Goal: Task Accomplishment & Management: Manage account settings

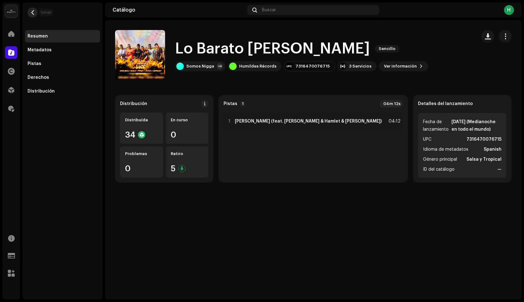
click at [33, 13] on span "button" at bounding box center [32, 12] width 5 height 5
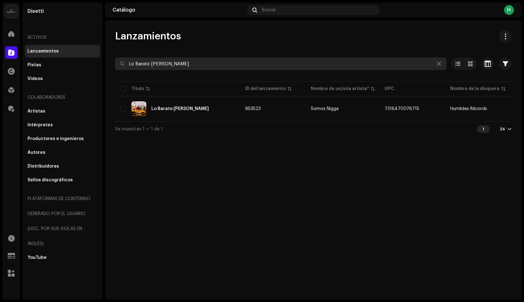
click at [155, 63] on input "Lo Barato [PERSON_NAME]" at bounding box center [280, 63] width 331 height 12
paste input "Costa Rica - [PERSON_NAME]"
drag, startPoint x: 153, startPoint y: 64, endPoint x: 207, endPoint y: 65, distance: 54.1
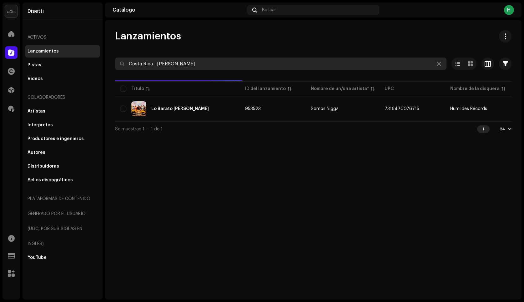
click at [206, 65] on input "Costa Rica - [PERSON_NAME]" at bounding box center [280, 63] width 331 height 12
type input "[GEOGRAPHIC_DATA]"
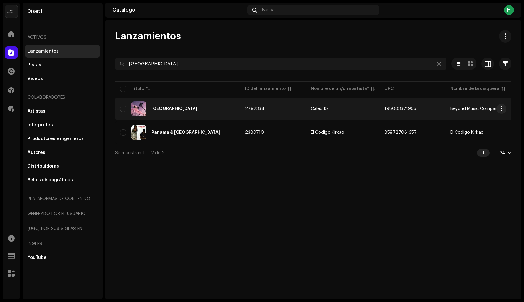
click at [195, 111] on div "[GEOGRAPHIC_DATA]" at bounding box center [177, 108] width 115 height 15
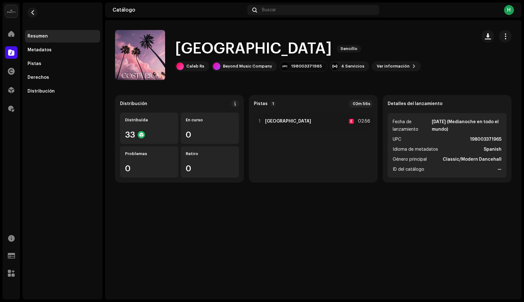
drag, startPoint x: 504, startPoint y: 38, endPoint x: 499, endPoint y: 42, distance: 6.8
click at [504, 38] on span "button" at bounding box center [505, 36] width 6 height 5
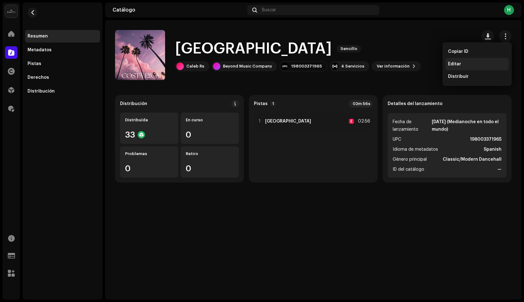
click at [447, 65] on div "Editar" at bounding box center [476, 64] width 63 height 12
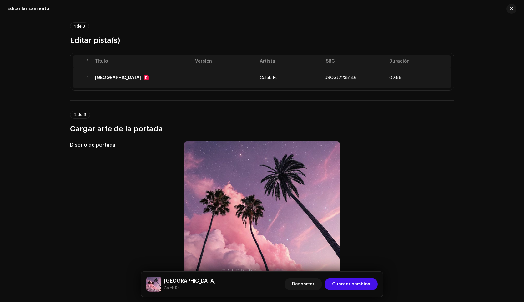
scroll to position [45, 0]
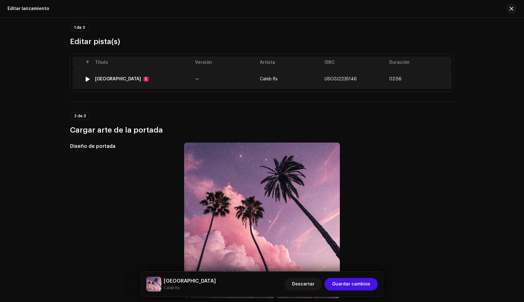
click at [192, 79] on td "—" at bounding box center [224, 79] width 65 height 20
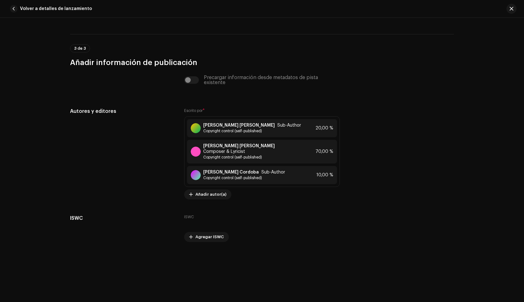
scroll to position [1334, 0]
click at [73, 7] on span "Volver a detalles de lanzamiento" at bounding box center [56, 8] width 72 height 12
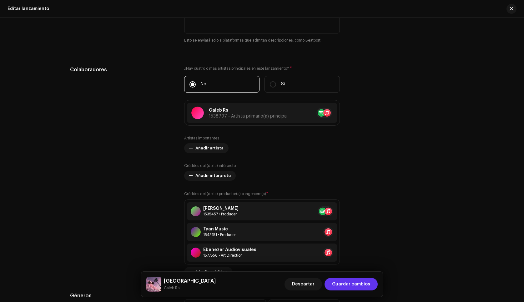
scroll to position [596, 0]
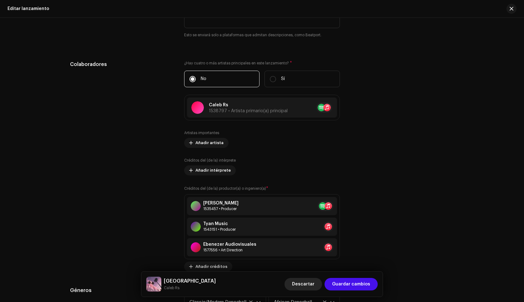
click at [301, 281] on span "Descartar" at bounding box center [303, 284] width 22 height 12
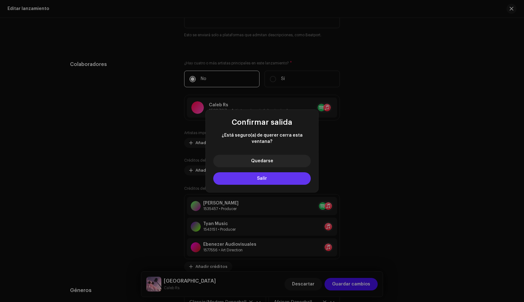
click at [265, 176] on span "Salir" at bounding box center [262, 178] width 10 height 4
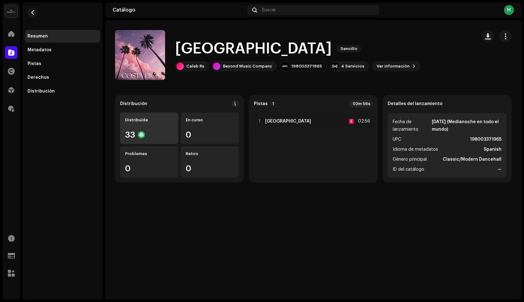
click at [159, 126] on div "Distribuída 33" at bounding box center [149, 127] width 58 height 31
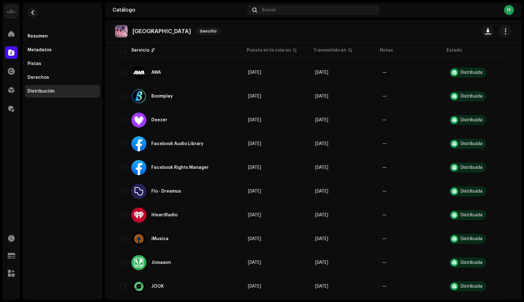
scroll to position [164, 0]
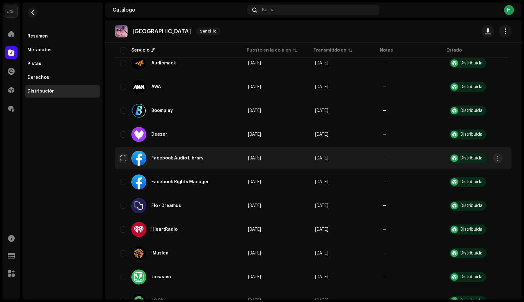
click at [126, 157] on input "checkbox" at bounding box center [123, 158] width 6 height 6
checkbox input "true"
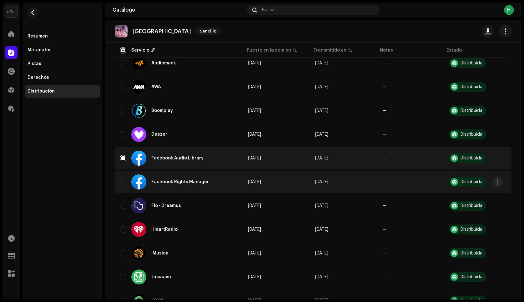
click at [124, 185] on div "Facebook Rights Manager" at bounding box center [179, 181] width 118 height 15
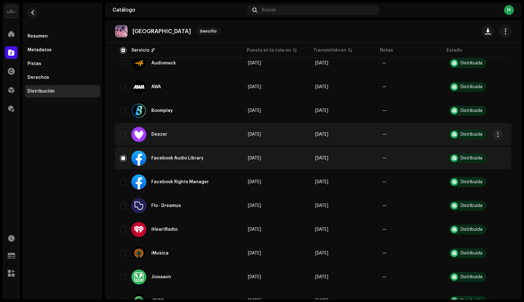
drag, startPoint x: 124, startPoint y: 181, endPoint x: 202, endPoint y: 126, distance: 95.9
click at [124, 181] on input "Row Unselected" at bounding box center [123, 182] width 6 height 6
checkbox input "true"
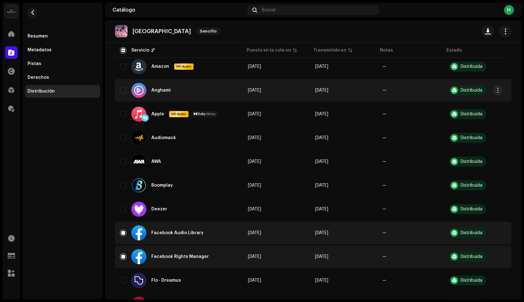
scroll to position [0, 0]
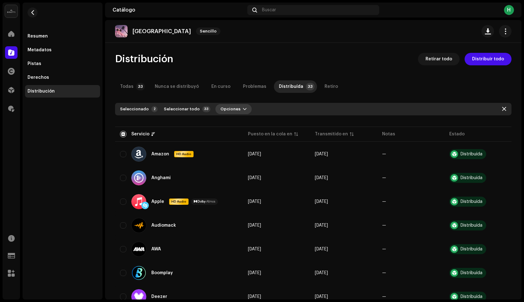
click at [234, 107] on button "Opciones" at bounding box center [233, 109] width 36 height 10
click at [241, 122] on div "Distribuir" at bounding box center [244, 123] width 58 height 5
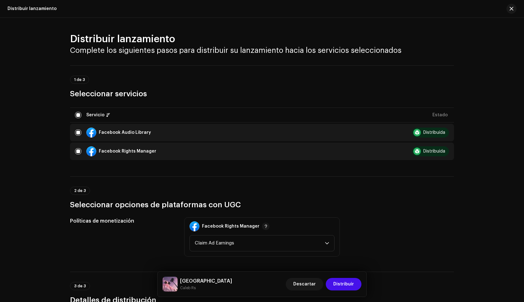
scroll to position [3, 0]
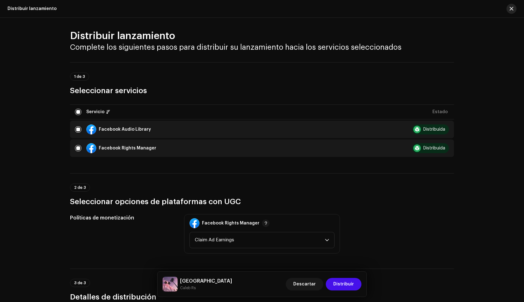
click at [512, 12] on button "button" at bounding box center [511, 9] width 10 height 10
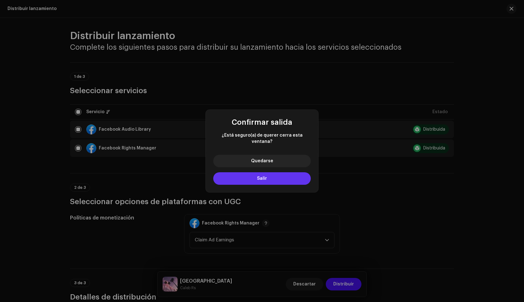
click at [236, 177] on button "Salir" at bounding box center [261, 178] width 97 height 12
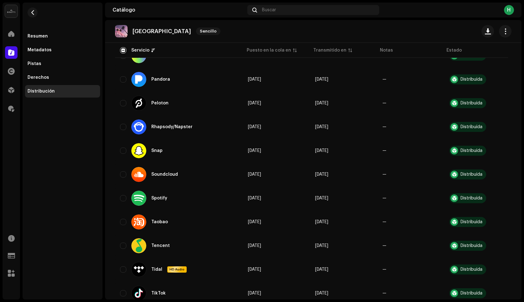
scroll to position [600, 0]
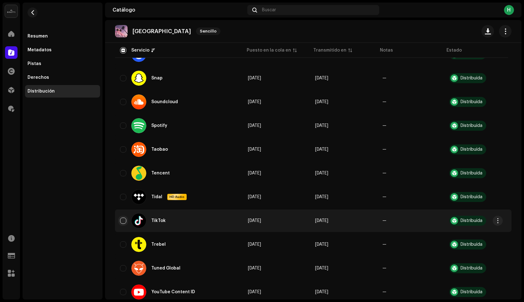
click at [121, 221] on input "Row Unselected" at bounding box center [123, 220] width 6 height 6
checkbox input "true"
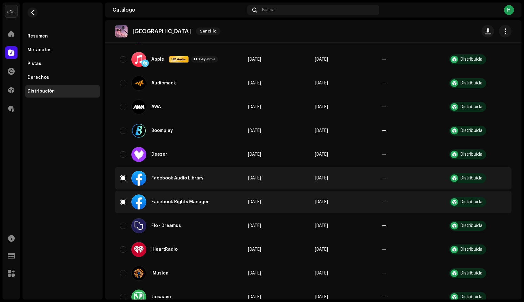
scroll to position [0, 0]
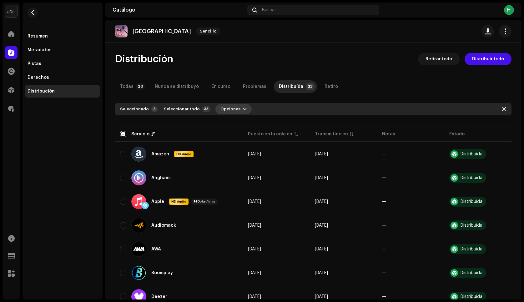
click at [220, 112] on span "Opciones" at bounding box center [230, 109] width 20 height 12
click at [233, 120] on div "Distribuir" at bounding box center [244, 123] width 63 height 12
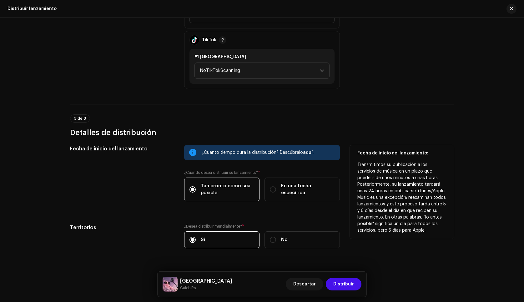
scroll to position [261, 0]
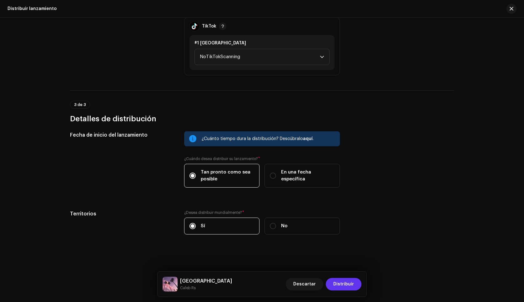
click at [339, 285] on span "Distribuir" at bounding box center [343, 284] width 21 height 12
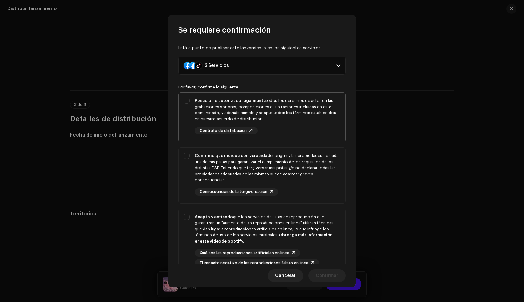
click at [279, 124] on div "Poseo o he autorizado legalmente todos los derechos de autor de las grabaciones…" at bounding box center [268, 115] width 146 height 37
checkbox input "true"
drag, startPoint x: 291, startPoint y: 182, endPoint x: 324, endPoint y: 255, distance: 79.7
click at [292, 182] on div "Confirmo que indiqué con veracidad el origen y las propiedades de cada una de m…" at bounding box center [268, 173] width 146 height 43
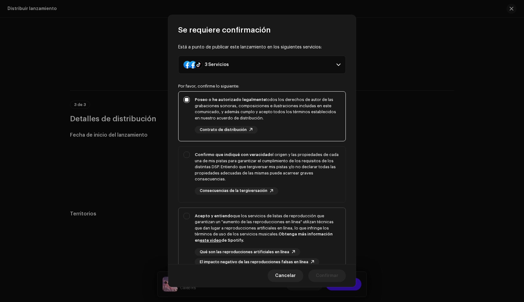
checkbox input "true"
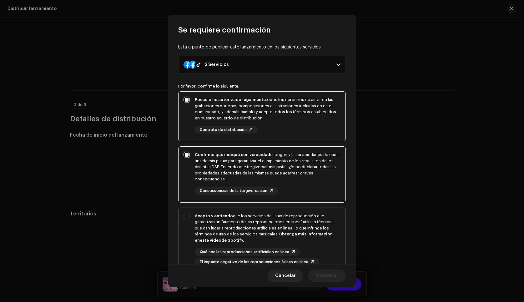
drag, startPoint x: 315, startPoint y: 246, endPoint x: 316, endPoint y: 249, distance: 3.7
click at [315, 247] on div "Acepto y entiendo que los servicios de listas de reproducción que garantizan un…" at bounding box center [268, 239] width 146 height 53
checkbox input "true"
click at [324, 278] on span "Confirmar" at bounding box center [327, 275] width 22 height 12
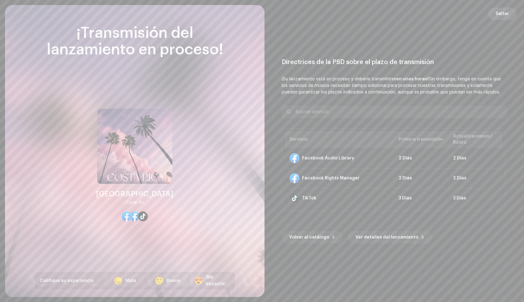
click at [498, 15] on span "Saltar" at bounding box center [501, 13] width 13 height 12
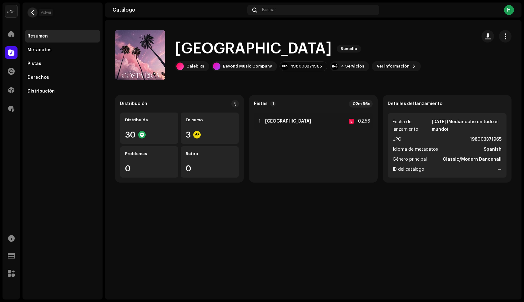
click at [33, 13] on span "button" at bounding box center [32, 12] width 5 height 5
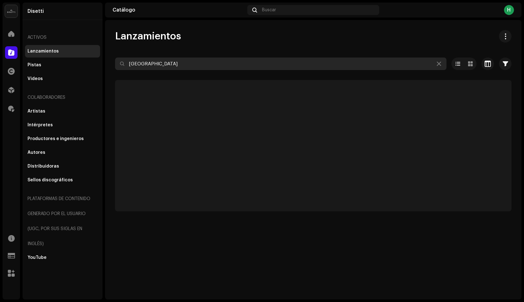
click at [161, 61] on input "[GEOGRAPHIC_DATA]" at bounding box center [280, 63] width 331 height 12
paste input "Estilo Unico - Caleb Rs"
type input "Estilo Unico"
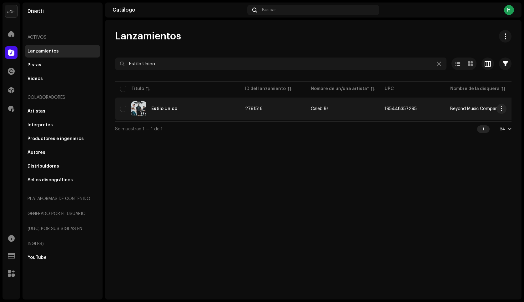
click at [201, 109] on div "Estilo Unico" at bounding box center [177, 108] width 115 height 15
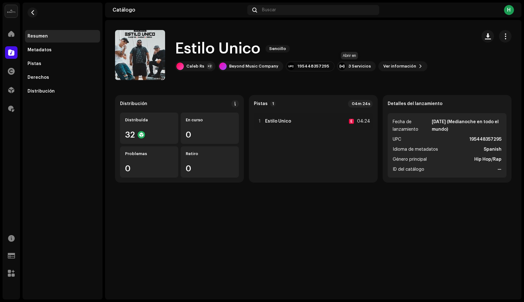
click at [340, 67] on div "3 Servicios" at bounding box center [356, 66] width 39 height 10
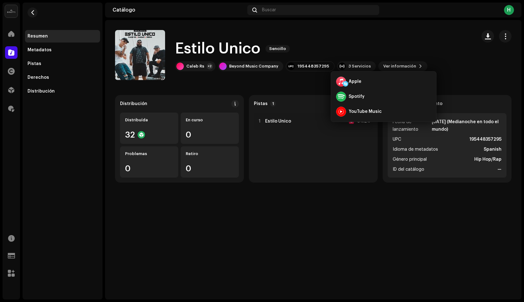
drag, startPoint x: 414, startPoint y: 52, endPoint x: 279, endPoint y: 105, distance: 145.4
click at [414, 52] on div "Estilo Unico Sencillo" at bounding box center [301, 49] width 252 height 20
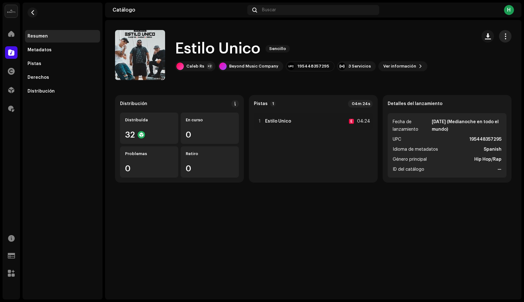
click at [505, 37] on span "button" at bounding box center [505, 36] width 6 height 5
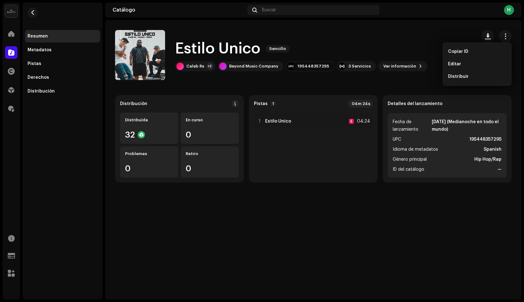
click at [473, 62] on div "Editar" at bounding box center [477, 64] width 58 height 5
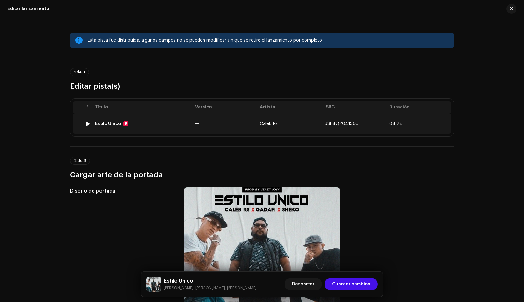
click at [258, 121] on td "Caleb Rs" at bounding box center [289, 124] width 65 height 20
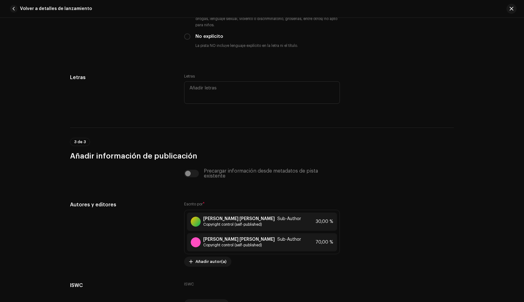
scroll to position [1328, 0]
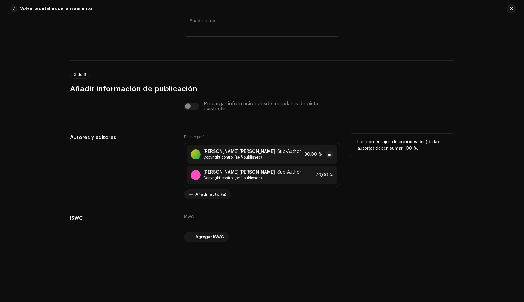
click at [266, 155] on span "Copyright control (self-published)" at bounding box center [252, 157] width 98 height 5
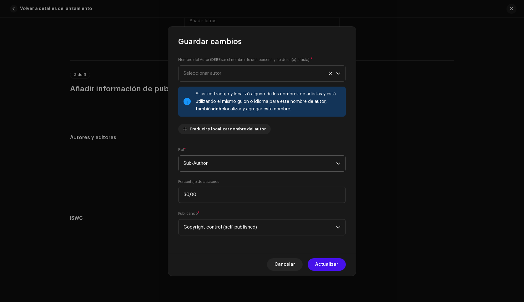
click at [229, 166] on span "Sub-Author" at bounding box center [259, 164] width 152 height 16
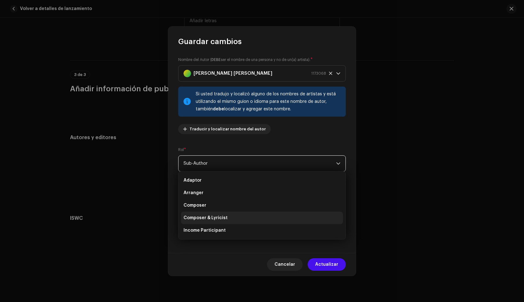
scroll to position [27, 0]
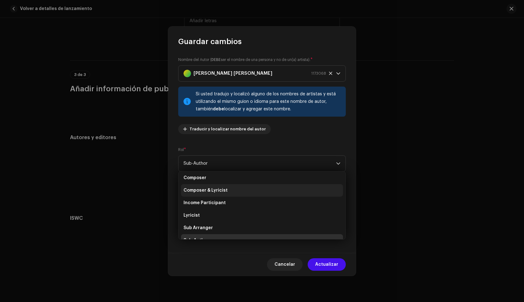
click at [215, 190] on span "Composer & Lyricist" at bounding box center [205, 190] width 44 height 6
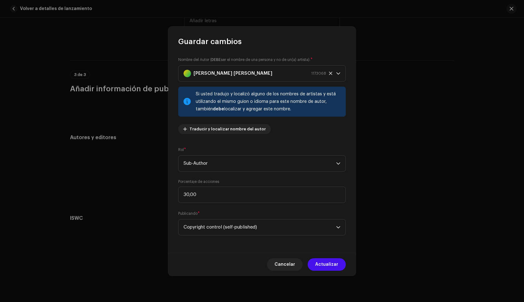
scroll to position [35, 0]
drag, startPoint x: 332, startPoint y: 267, endPoint x: 301, endPoint y: 245, distance: 37.7
click at [332, 266] on span "Actualizar" at bounding box center [326, 264] width 23 height 12
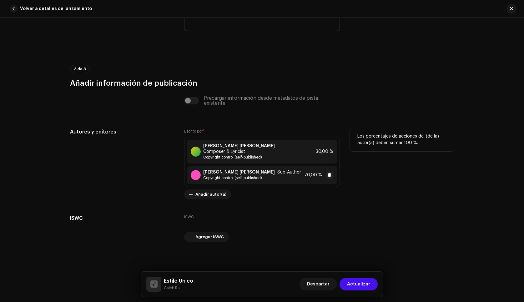
click at [249, 177] on span "Copyright control (self-published)" at bounding box center [252, 177] width 98 height 5
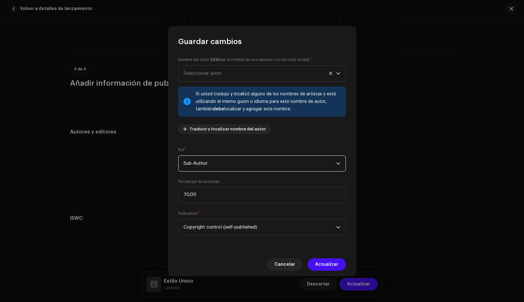
click at [213, 163] on span "Sub-Author" at bounding box center [259, 164] width 152 height 16
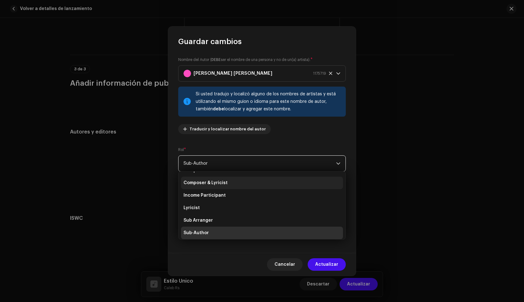
click at [229, 185] on li "Composer & Lyricist" at bounding box center [262, 183] width 162 height 12
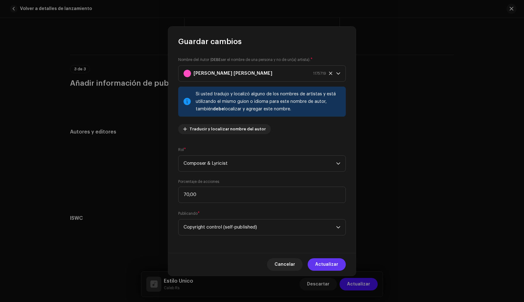
click at [330, 263] on span "Actualizar" at bounding box center [326, 264] width 23 height 12
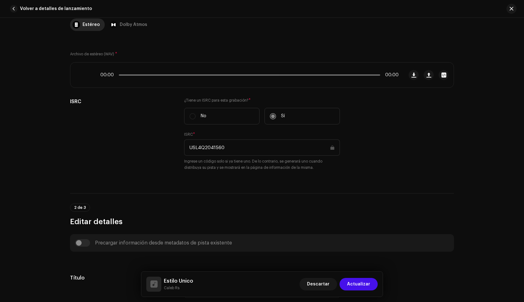
scroll to position [0, 0]
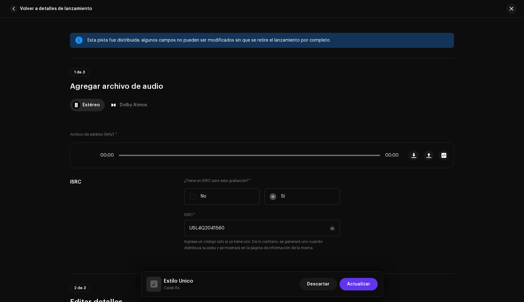
click at [355, 283] on span "Actualizar" at bounding box center [358, 284] width 23 height 12
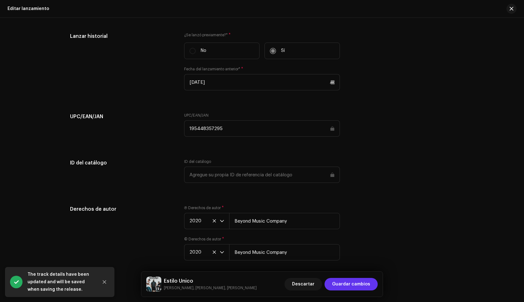
scroll to position [1005, 0]
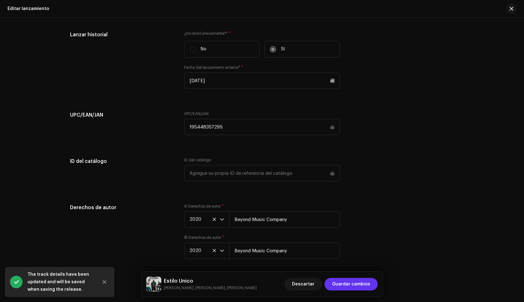
click at [358, 281] on span "Guardar cambios" at bounding box center [351, 284] width 38 height 12
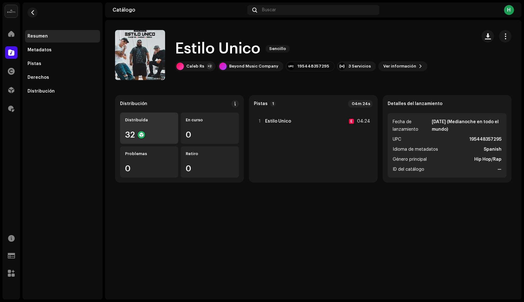
click at [154, 119] on div "Distribuída" at bounding box center [149, 119] width 48 height 5
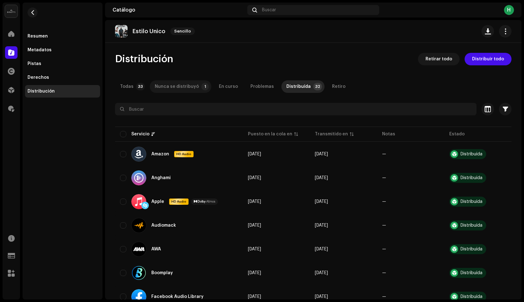
click at [188, 86] on div "Nunca se distribuyó" at bounding box center [177, 86] width 44 height 12
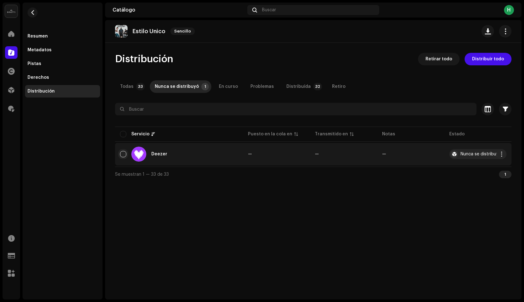
drag, startPoint x: 124, startPoint y: 155, endPoint x: 183, endPoint y: 117, distance: 69.5
click at [124, 155] on input "checkbox" at bounding box center [123, 154] width 6 height 6
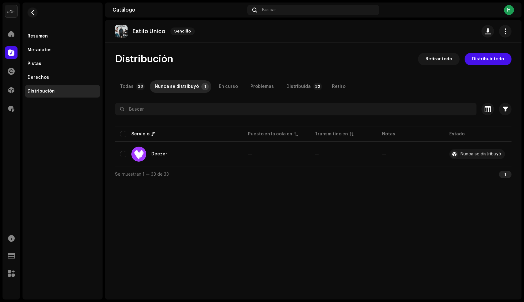
checkbox input "true"
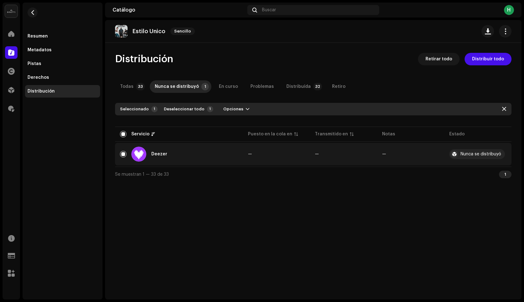
drag, startPoint x: 227, startPoint y: 111, endPoint x: 237, endPoint y: 117, distance: 11.0
click at [227, 111] on span "Opciones" at bounding box center [233, 109] width 20 height 12
click at [242, 125] on div "Distribuir" at bounding box center [247, 123] width 58 height 5
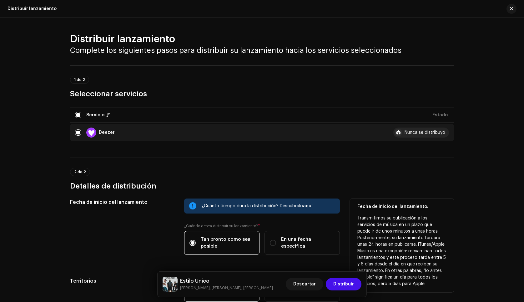
scroll to position [67, 0]
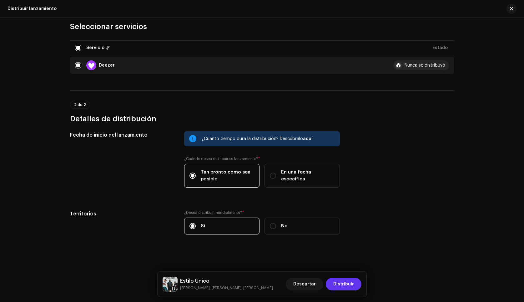
click at [338, 284] on span "Distribuir" at bounding box center [343, 284] width 21 height 12
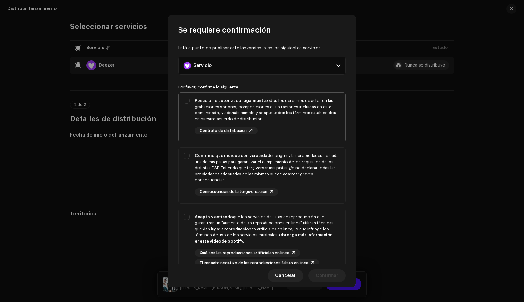
click at [298, 137] on div "Poseo o he autorizado legalmente todos los derechos de autor de las grabaciones…" at bounding box center [261, 115] width 167 height 47
checkbox input "true"
drag, startPoint x: 308, startPoint y: 190, endPoint x: 323, endPoint y: 223, distance: 36.4
click at [308, 190] on div "Confirmo que indiqué con veracidad el origen y las propiedades de cada una de m…" at bounding box center [268, 173] width 146 height 43
checkbox input "true"
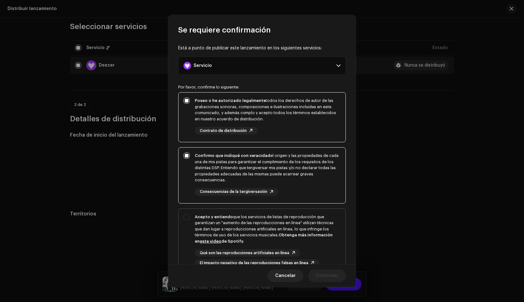
click at [330, 250] on div "Qué son las reproducciones artificiales en línea El impacto negativo de las rep…" at bounding box center [268, 257] width 146 height 17
checkbox input "true"
click at [323, 279] on span "Confirmar" at bounding box center [327, 275] width 22 height 12
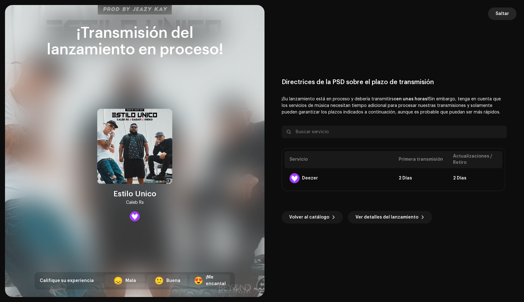
click at [501, 15] on span "Saltar" at bounding box center [501, 13] width 13 height 12
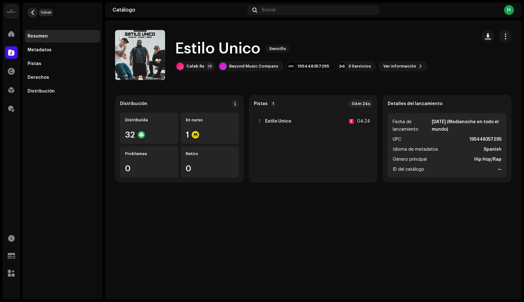
click at [32, 10] on span "button" at bounding box center [32, 12] width 5 height 5
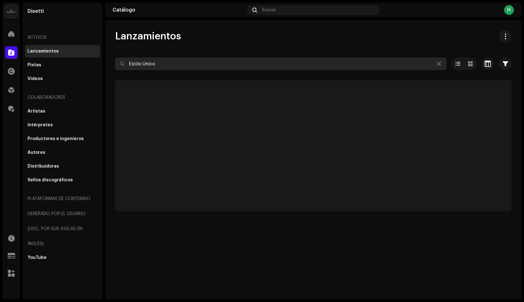
click at [155, 66] on input "Estilo Unico" at bounding box center [280, 63] width 331 height 12
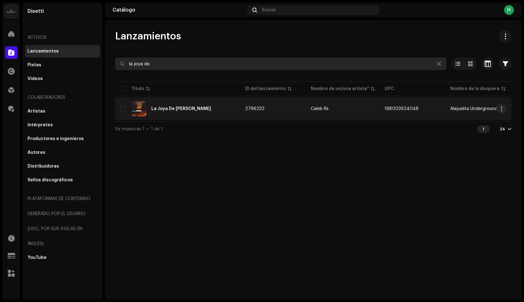
type input "la joya de"
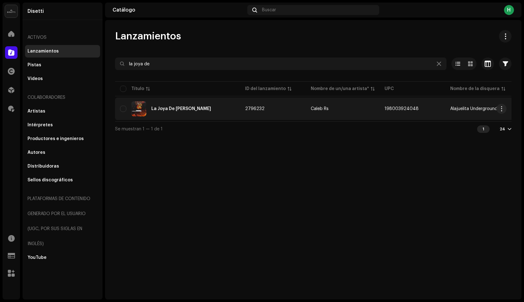
click at [197, 115] on div "La Joya De [PERSON_NAME]" at bounding box center [177, 108] width 115 height 15
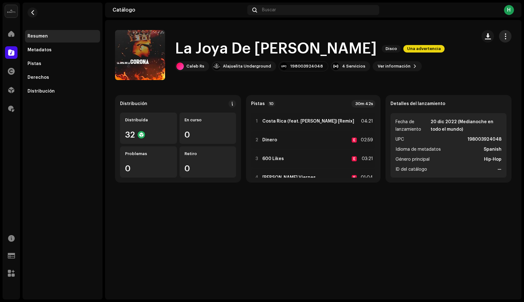
click at [504, 36] on span "button" at bounding box center [505, 36] width 6 height 5
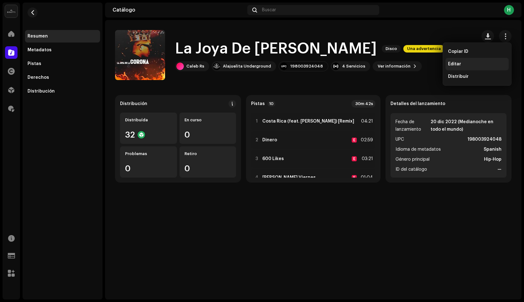
click at [449, 65] on span "Editar" at bounding box center [454, 64] width 13 height 5
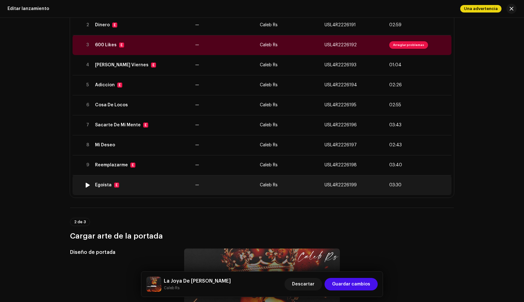
scroll to position [117, 0]
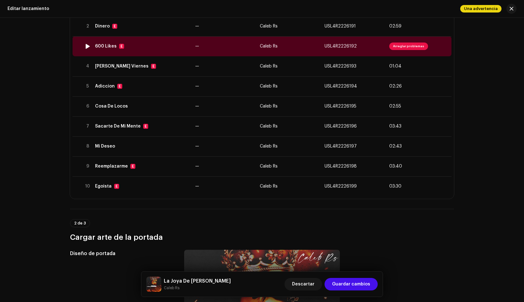
click at [163, 46] on div "600 Likes E" at bounding box center [142, 46] width 95 height 5
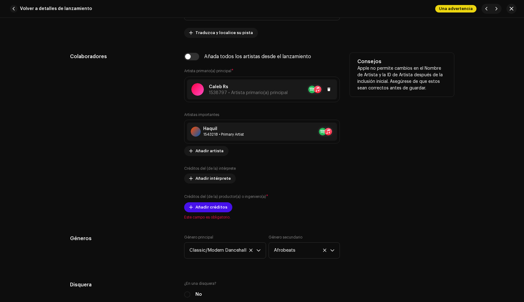
scroll to position [417, 0]
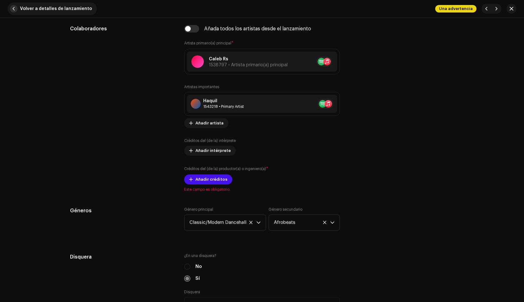
click at [55, 12] on span "Volver a detalles de lanzamiento" at bounding box center [56, 8] width 72 height 12
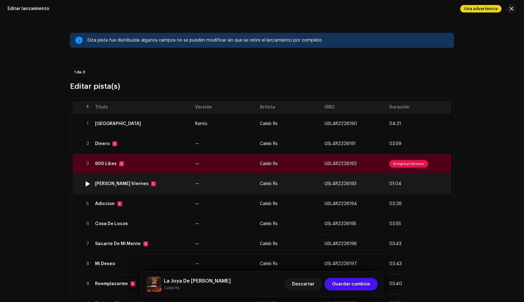
scroll to position [48, 0]
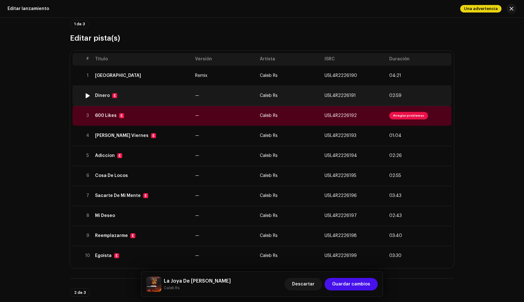
click at [131, 101] on td "Dinero E" at bounding box center [142, 96] width 100 height 20
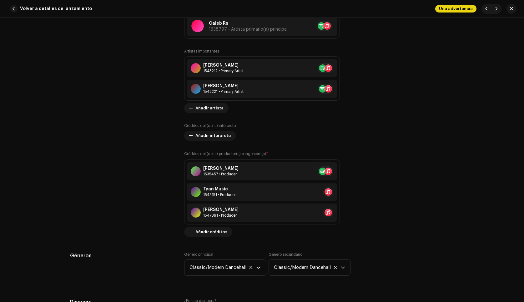
scroll to position [453, 0]
click at [12, 8] on span "button" at bounding box center [13, 8] width 7 height 7
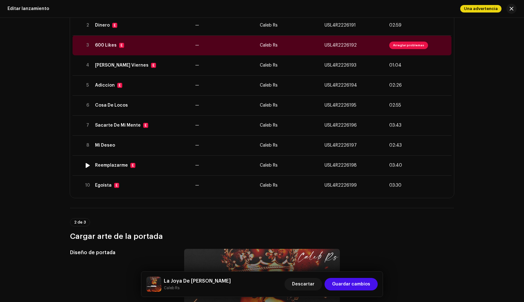
scroll to position [114, 0]
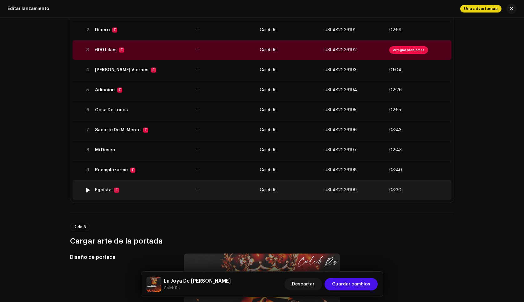
click at [154, 187] on td "Egoista E" at bounding box center [142, 190] width 100 height 20
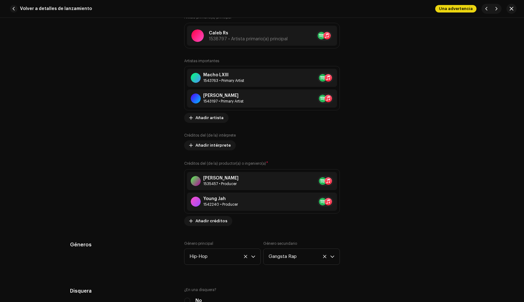
scroll to position [465, 0]
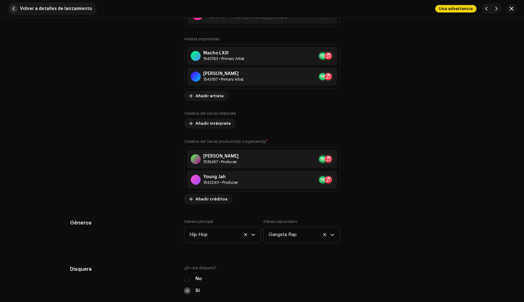
click at [16, 11] on span "button" at bounding box center [13, 8] width 7 height 7
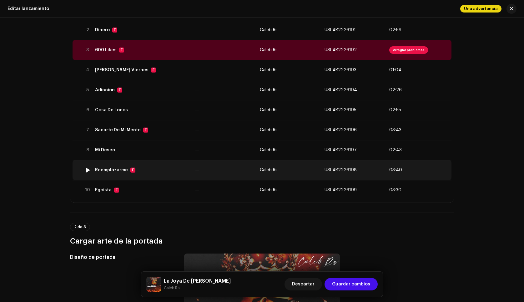
click at [142, 177] on td "Reemplazarme E" at bounding box center [142, 170] width 100 height 20
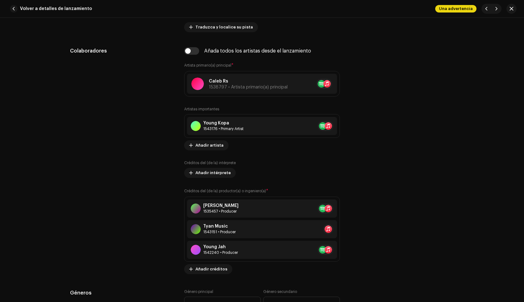
scroll to position [405, 0]
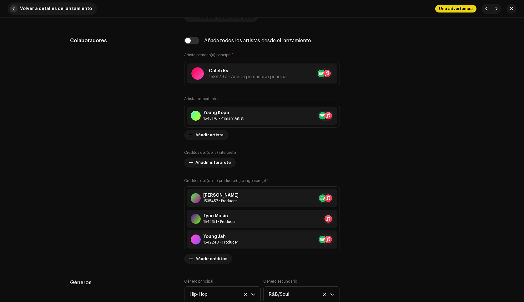
click at [11, 8] on span "button" at bounding box center [13, 8] width 7 height 7
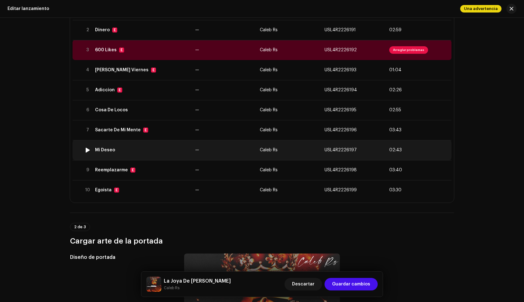
click at [147, 156] on td "Mi Deseo" at bounding box center [142, 150] width 100 height 20
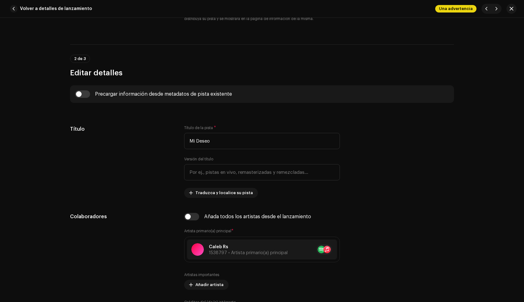
scroll to position [244, 0]
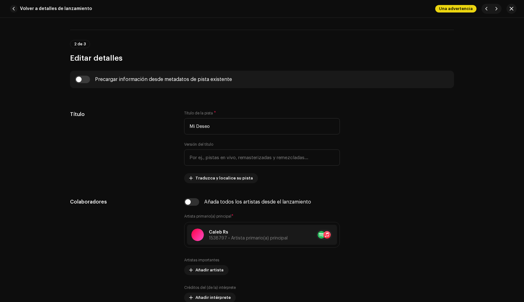
drag, startPoint x: 11, startPoint y: 9, endPoint x: 48, endPoint y: 33, distance: 43.4
click at [11, 9] on span "button" at bounding box center [13, 8] width 7 height 7
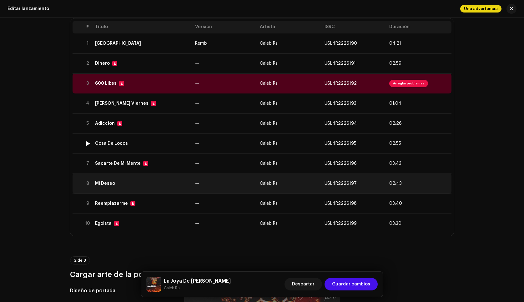
scroll to position [80, 0]
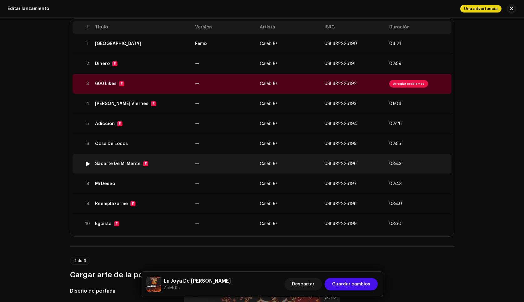
click at [165, 163] on div "Sacarte De Mi Mente E" at bounding box center [142, 163] width 95 height 5
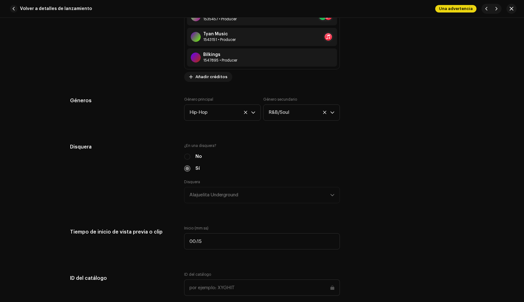
scroll to position [554, 0]
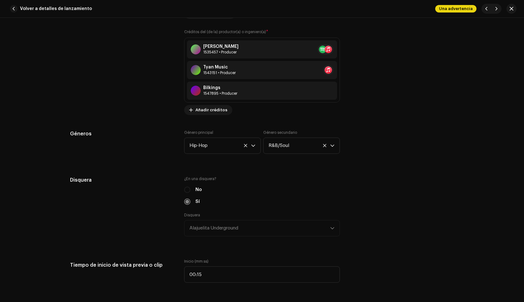
click at [10, 8] on span "button" at bounding box center [13, 8] width 7 height 7
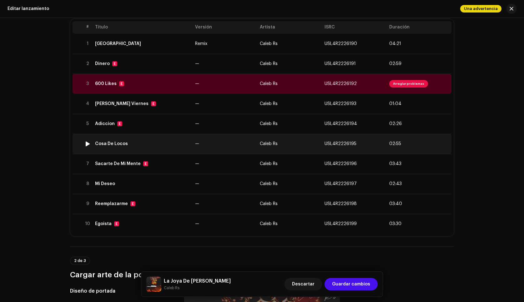
scroll to position [82, 0]
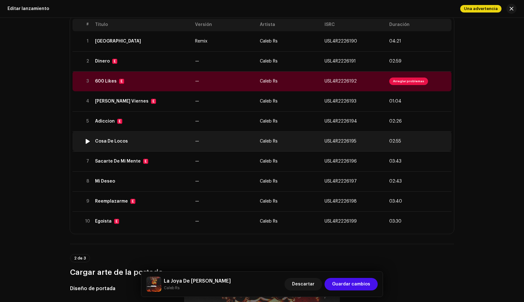
click at [153, 145] on td "Cosa De Locos" at bounding box center [142, 141] width 100 height 20
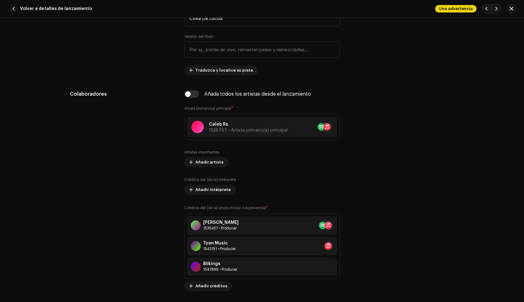
scroll to position [371, 0]
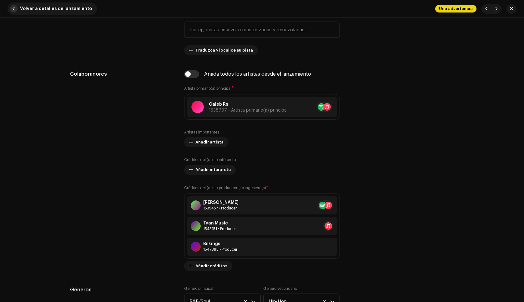
click at [15, 8] on span "button" at bounding box center [13, 8] width 7 height 7
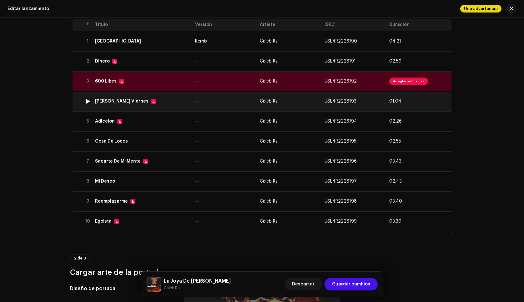
click at [152, 103] on div "[PERSON_NAME] Viernes E" at bounding box center [142, 101] width 95 height 5
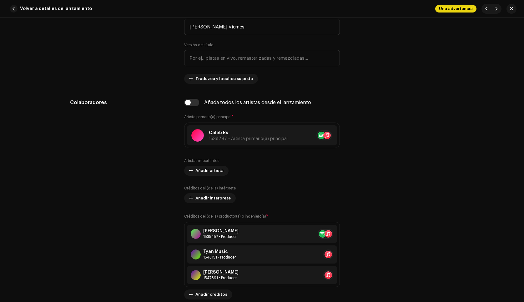
scroll to position [354, 0]
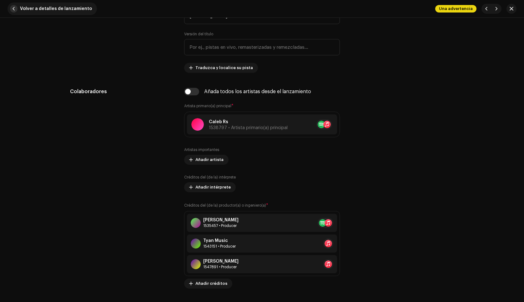
click at [18, 7] on button "Volver a detalles de lanzamiento" at bounding box center [51, 8] width 89 height 12
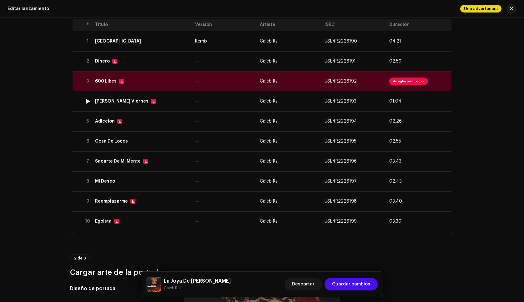
click at [160, 90] on td "600 Likes E" at bounding box center [142, 81] width 100 height 20
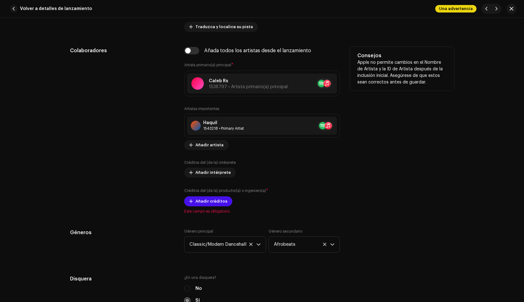
scroll to position [403, 0]
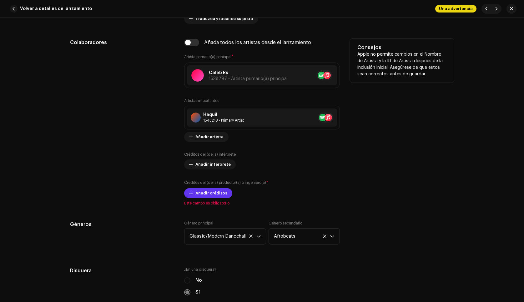
click at [209, 195] on span "Añadir créditos" at bounding box center [211, 193] width 32 height 12
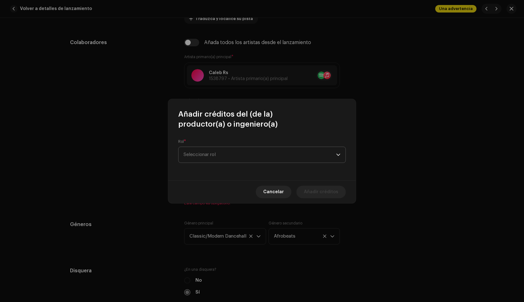
click at [198, 149] on span "Seleccionar rol" at bounding box center [259, 155] width 152 height 16
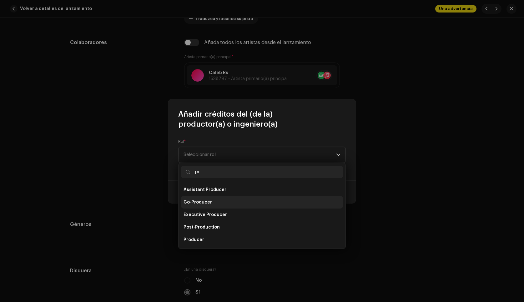
type input "p"
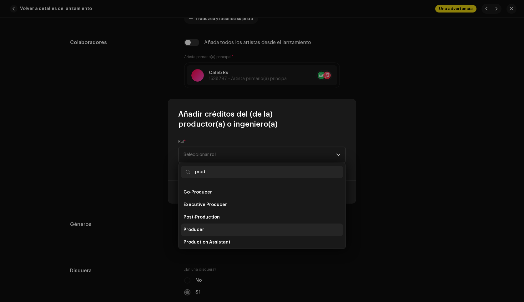
type input "prod"
click at [203, 229] on li "Producer" at bounding box center [262, 229] width 162 height 12
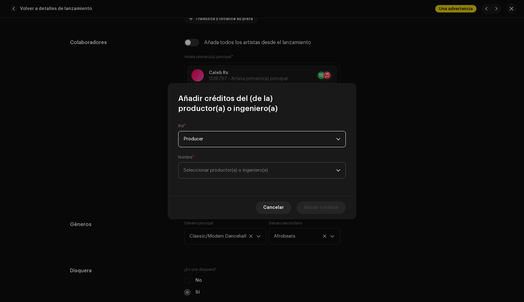
click at [212, 166] on span "Seleccionar productor(a) o ingeniero(a)" at bounding box center [259, 170] width 152 height 16
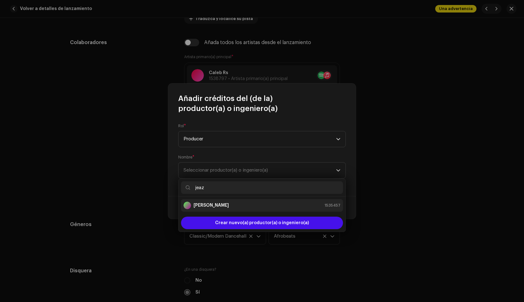
type input "jeaz"
click at [217, 209] on div "[PERSON_NAME] 1535457" at bounding box center [261, 205] width 157 height 7
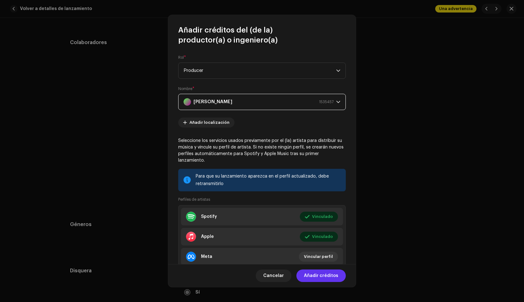
click at [309, 277] on span "Añadir créditos" at bounding box center [321, 275] width 34 height 12
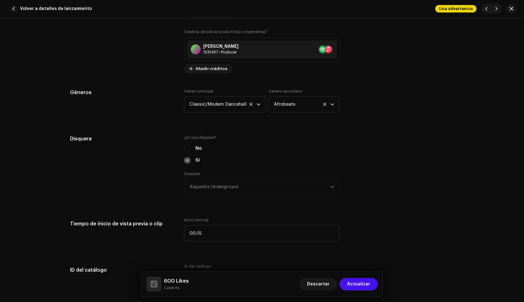
scroll to position [578, 0]
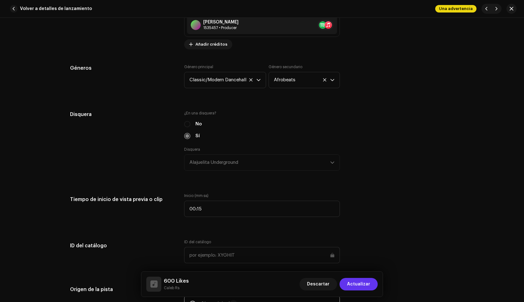
click at [356, 283] on span "Actualizar" at bounding box center [358, 284] width 23 height 12
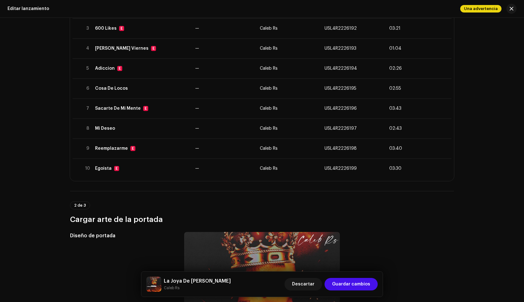
scroll to position [127, 0]
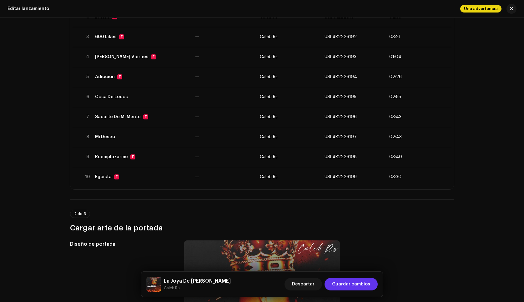
click at [367, 285] on span "Guardar cambios" at bounding box center [351, 284] width 38 height 12
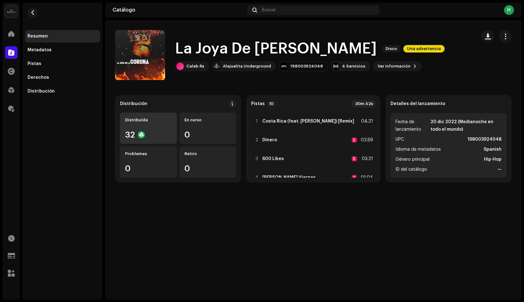
click at [131, 132] on div "32" at bounding box center [148, 135] width 47 height 8
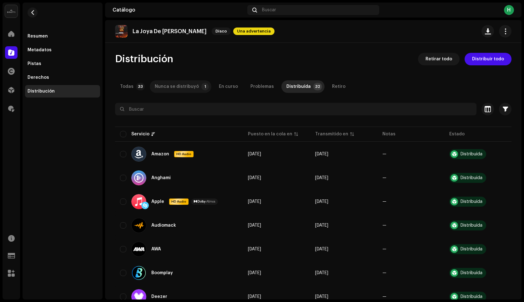
click at [180, 87] on div "Nunca se distribuyó" at bounding box center [177, 86] width 44 height 12
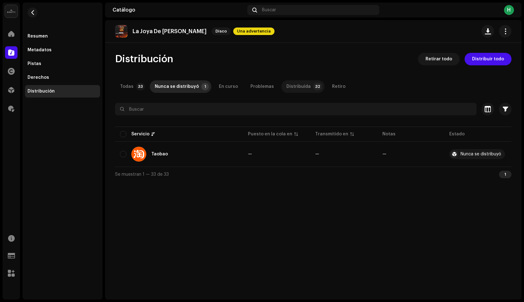
click at [304, 89] on p-tab "Distribuída 32" at bounding box center [302, 86] width 43 height 12
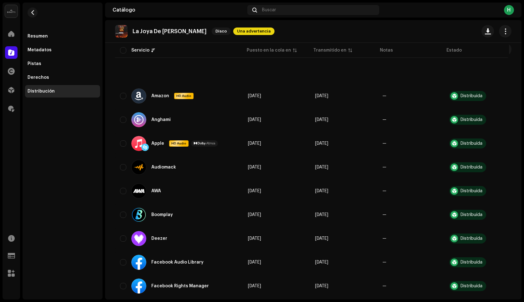
scroll to position [30, 0]
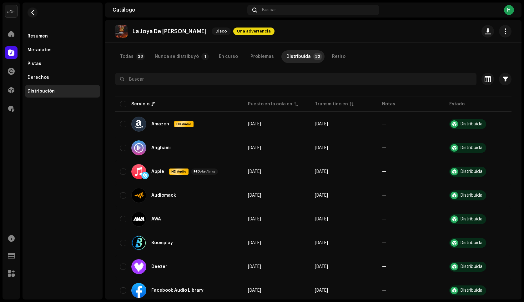
drag, startPoint x: 127, startPoint y: 53, endPoint x: 134, endPoint y: 64, distance: 13.3
click at [127, 53] on div "Todas" at bounding box center [126, 56] width 13 height 12
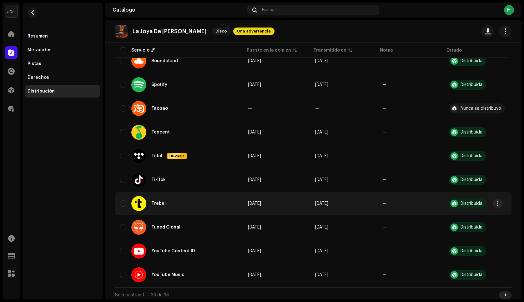
scroll to position [642, 0]
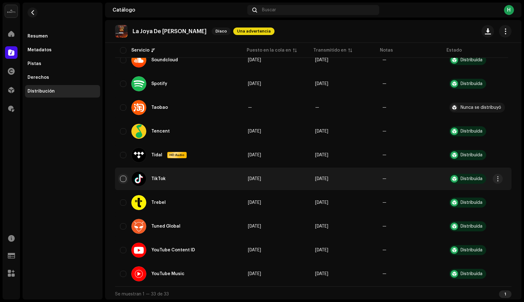
click at [124, 180] on input "checkbox" at bounding box center [123, 179] width 6 height 6
checkbox input "true"
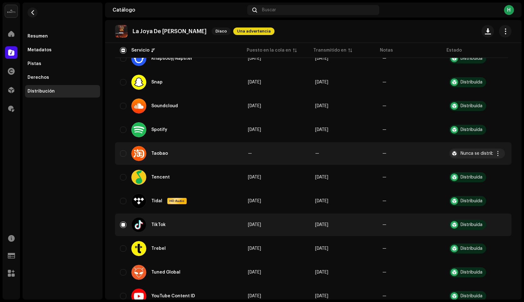
scroll to position [593, 0]
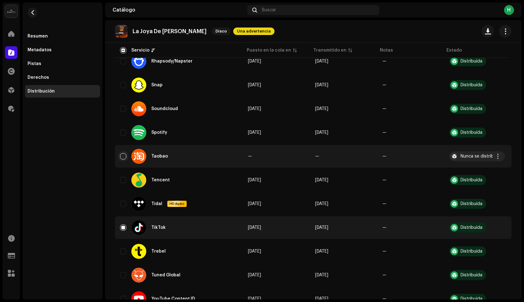
click at [121, 157] on input "Row Unselected" at bounding box center [123, 156] width 6 height 6
checkbox input "true"
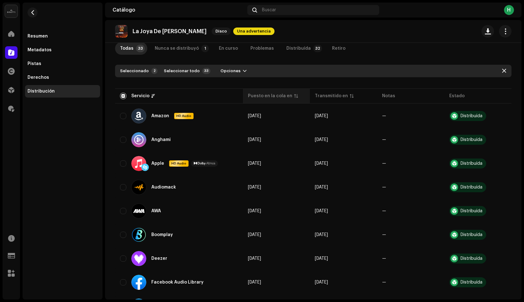
scroll to position [0, 0]
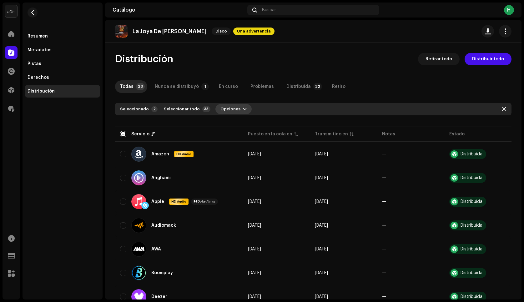
click at [232, 109] on span "Opciones" at bounding box center [230, 109] width 20 height 12
click at [248, 123] on div "Distribuir" at bounding box center [244, 123] width 58 height 5
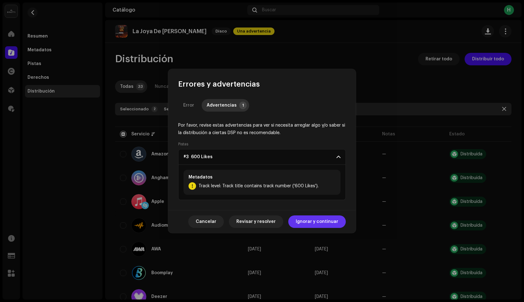
click at [317, 223] on span "Ignorar y continuar" at bounding box center [317, 221] width 42 height 12
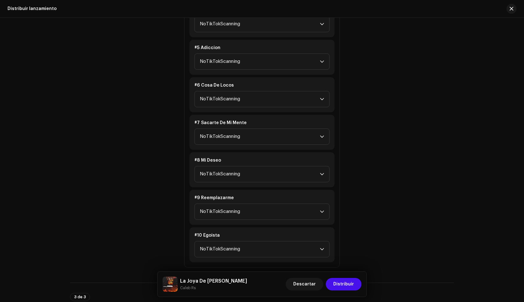
scroll to position [538, 0]
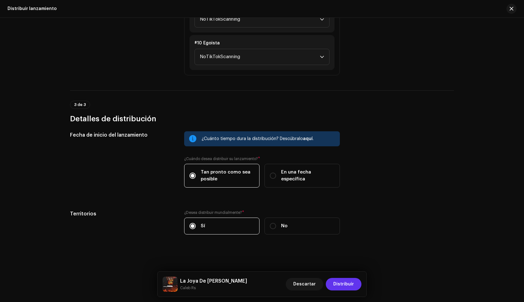
click at [344, 287] on span "Distribuir" at bounding box center [343, 284] width 21 height 12
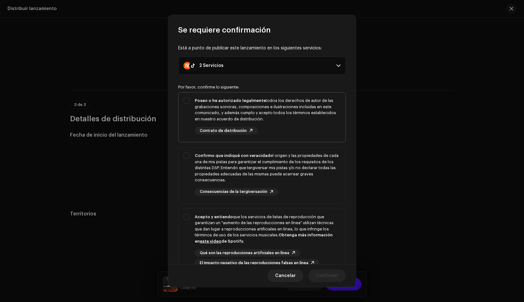
click at [282, 132] on div "Poseo o he autorizado legalmente todos los derechos de autor de las grabaciones…" at bounding box center [268, 115] width 146 height 37
checkbox input "true"
drag, startPoint x: 294, startPoint y: 178, endPoint x: 306, endPoint y: 204, distance: 28.4
click at [295, 181] on div "Confirmo que indiqué con veracidad el origen y las propiedades de cada una de m…" at bounding box center [268, 167] width 146 height 31
checkbox input "true"
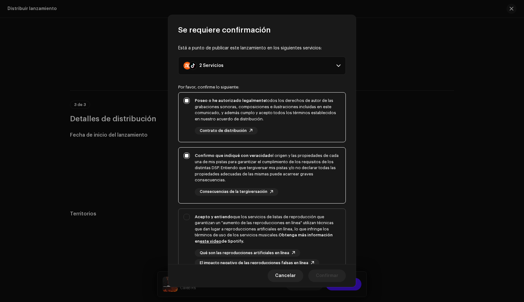
drag, startPoint x: 319, startPoint y: 241, endPoint x: 327, endPoint y: 259, distance: 19.8
click at [319, 242] on div "Acepto y entiendo que los servicios de listas de reproducción que garantizan un…" at bounding box center [268, 229] width 146 height 31
checkbox input "true"
click at [331, 276] on span "Confirmar" at bounding box center [327, 275] width 22 height 12
